Goal: Task Accomplishment & Management: Manage account settings

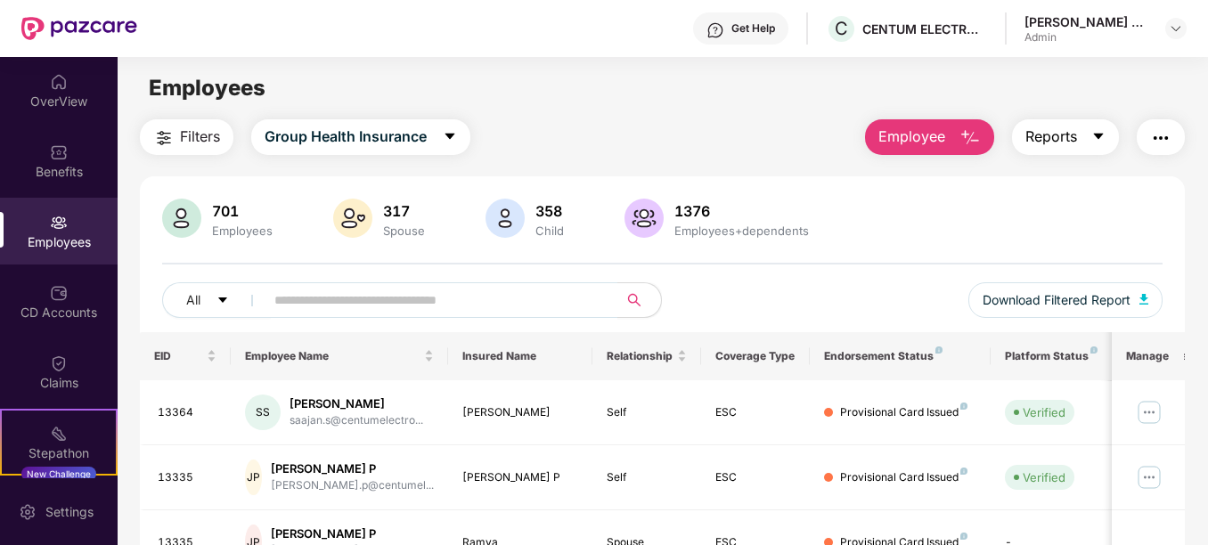
click at [1106, 138] on icon "caret-down" at bounding box center [1098, 136] width 14 height 14
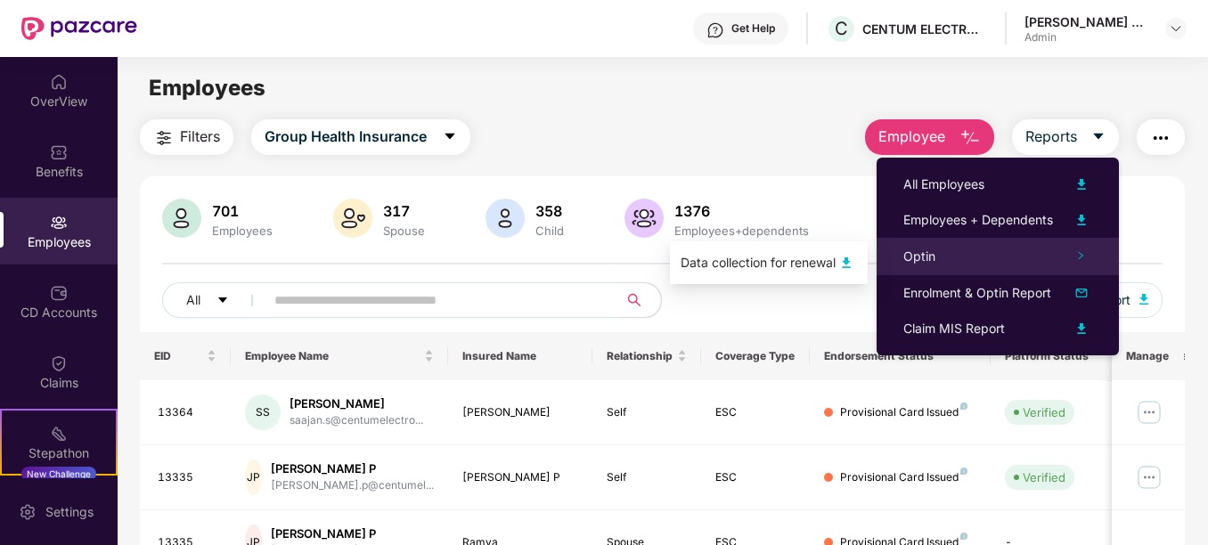
click at [1078, 259] on icon "right" at bounding box center [1080, 255] width 9 height 9
click at [918, 256] on span "Optin" at bounding box center [919, 256] width 32 height 15
click at [850, 259] on img at bounding box center [846, 262] width 21 height 21
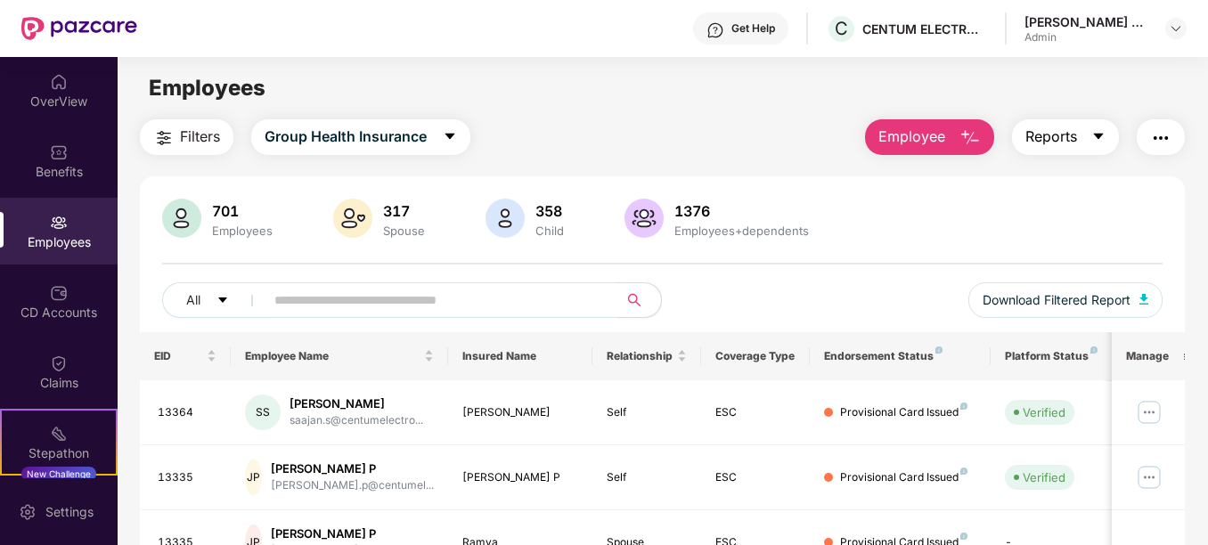
click at [1097, 136] on icon "caret-down" at bounding box center [1098, 136] width 14 height 14
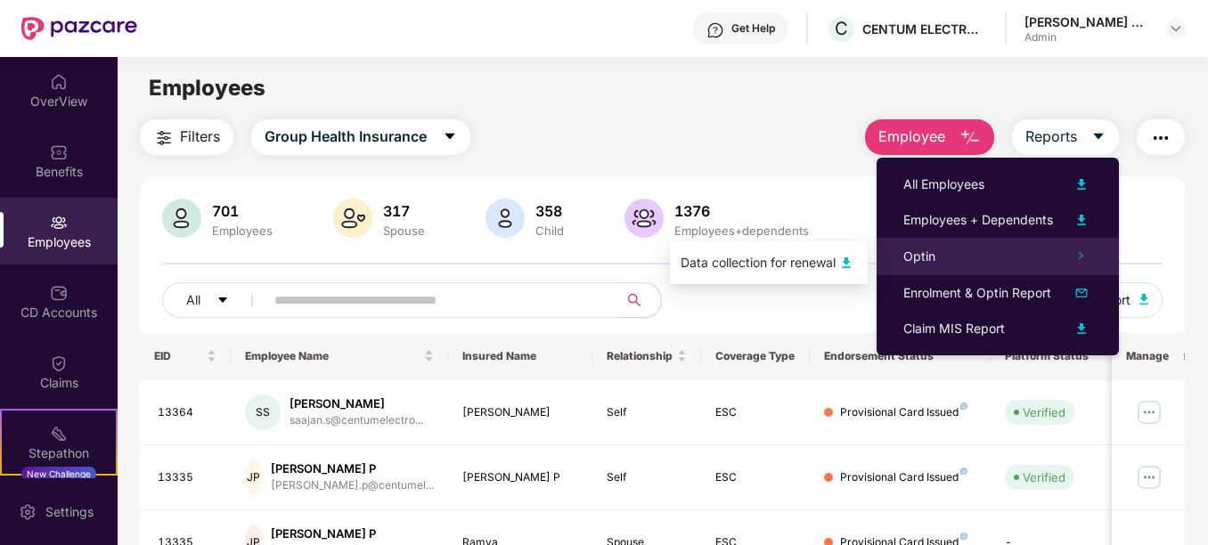
click at [1081, 256] on icon "right" at bounding box center [1080, 255] width 9 height 9
click at [849, 260] on img at bounding box center [846, 262] width 21 height 21
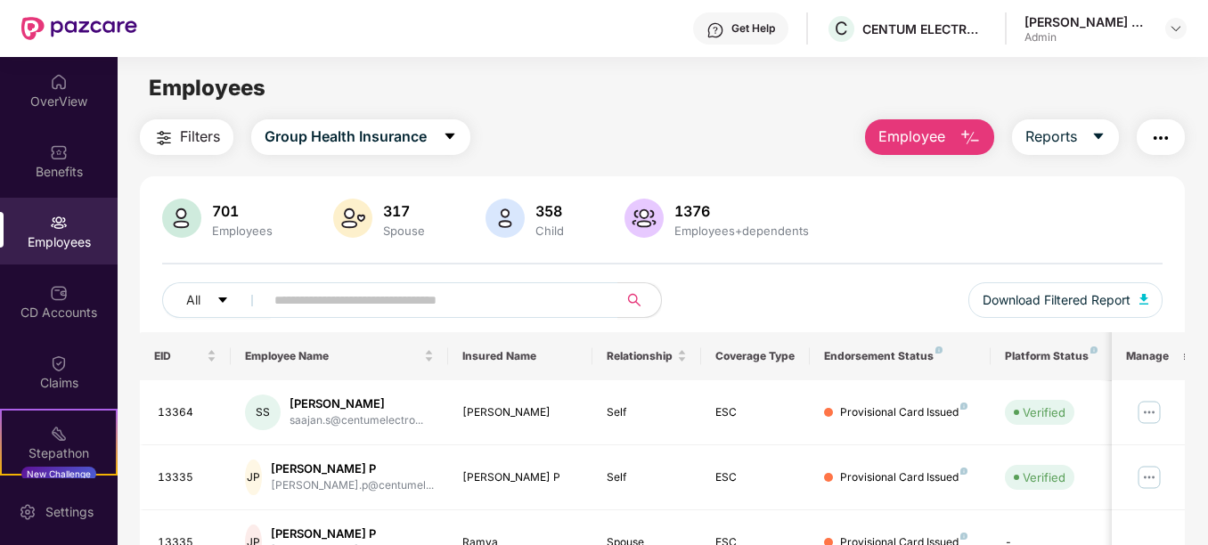
click at [525, 110] on main "Employees Filters Group Health Insurance Employee Reports 701 Employees 317 Spo…" at bounding box center [663, 329] width 1090 height 545
click at [1173, 34] on img at bounding box center [1176, 28] width 14 height 14
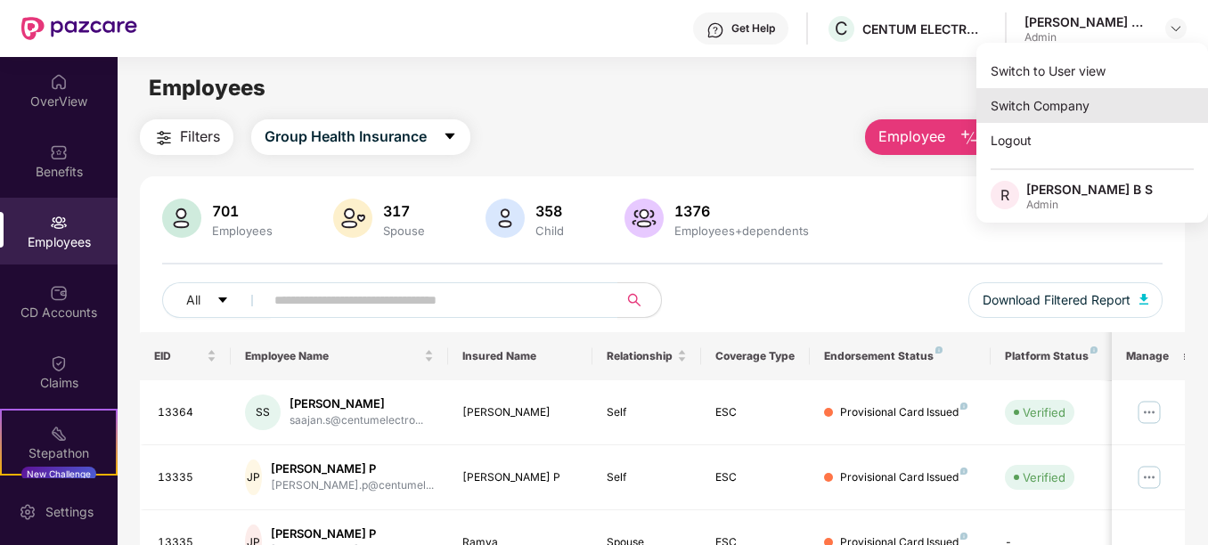
click at [1100, 104] on div "Switch Company" at bounding box center [1092, 105] width 232 height 35
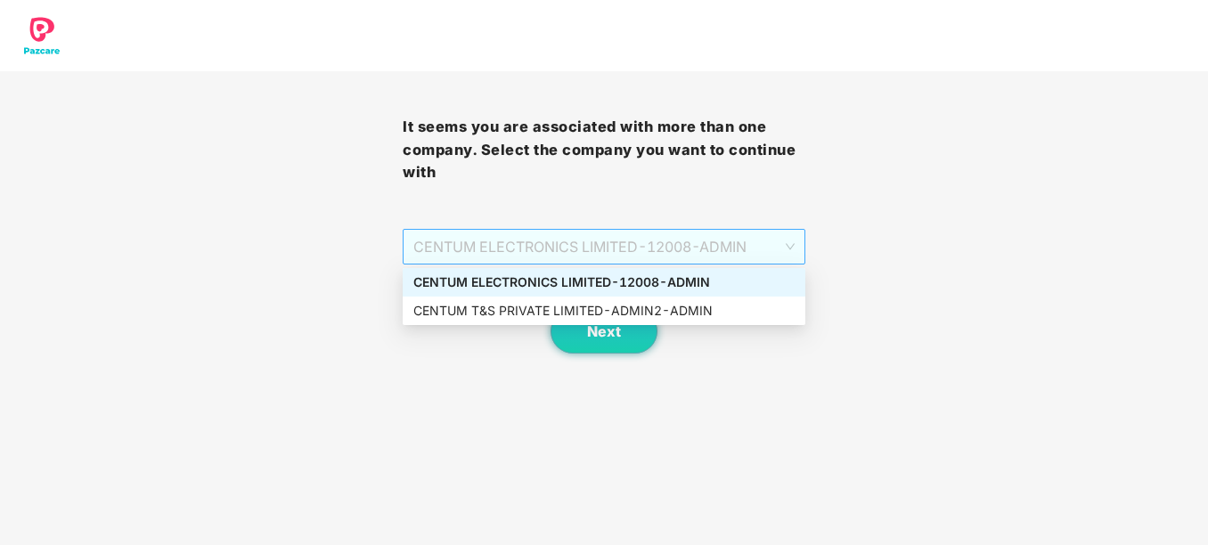
click at [722, 238] on span "CENTUM ELECTRONICS LIMITED - 12008 - ADMIN" at bounding box center [603, 247] width 381 height 34
click at [666, 313] on div "CENTUM T&S PRIVATE LIMITED - ADMIN2 - ADMIN" at bounding box center [603, 311] width 381 height 20
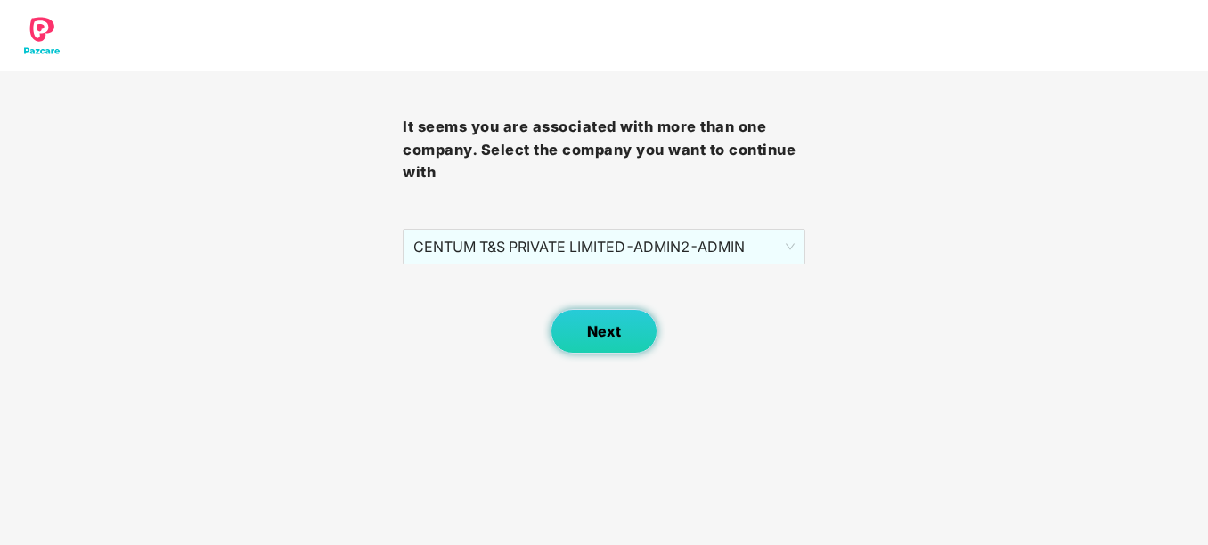
click at [630, 329] on button "Next" at bounding box center [604, 331] width 107 height 45
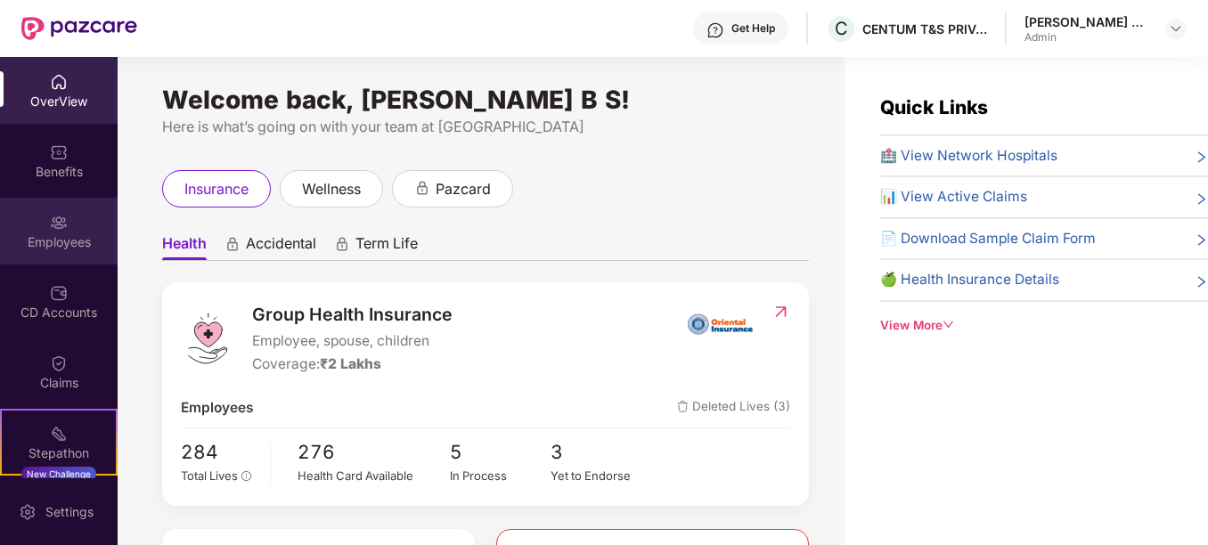
click at [58, 234] on div "Employees" at bounding box center [59, 242] width 118 height 18
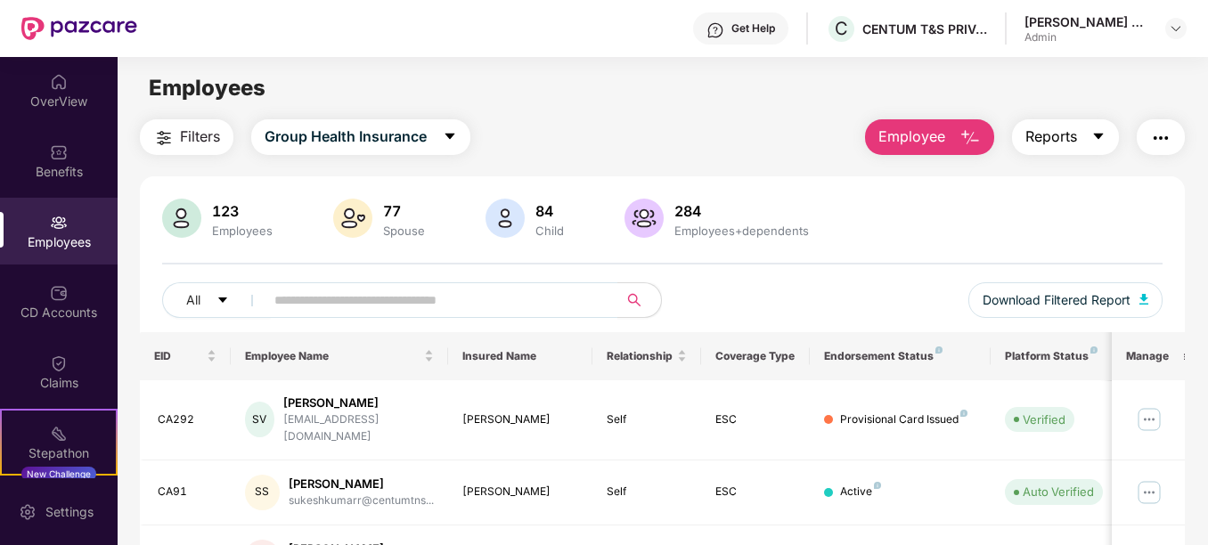
click at [1102, 135] on icon "caret-down" at bounding box center [1098, 137] width 10 height 6
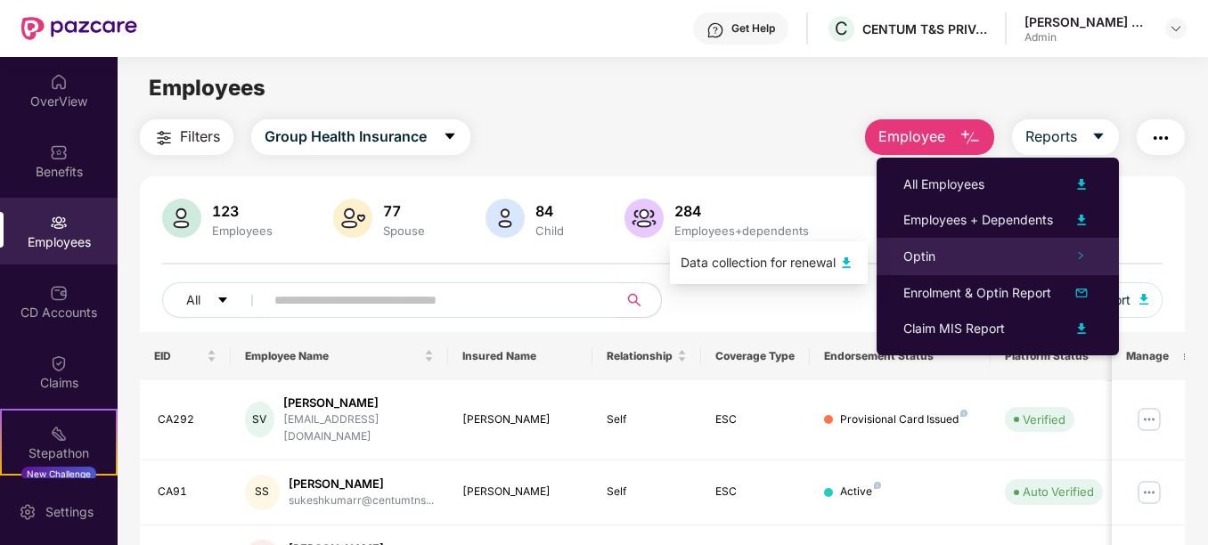
click at [1083, 253] on icon "right" at bounding box center [1080, 255] width 9 height 9
click at [845, 262] on img at bounding box center [846, 262] width 21 height 21
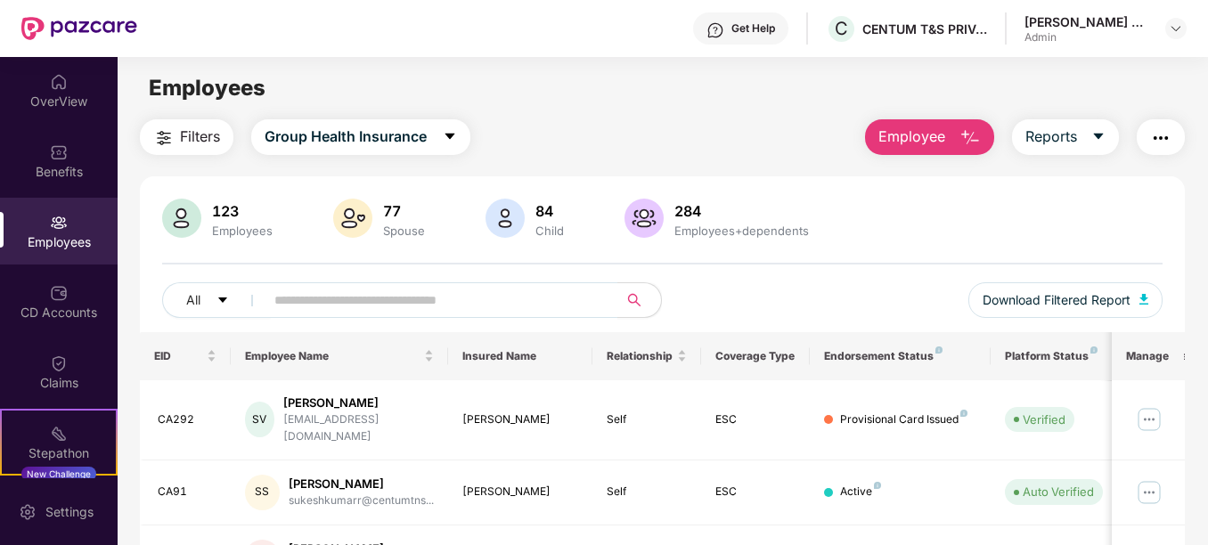
click at [82, 228] on div "Employees" at bounding box center [59, 231] width 118 height 67
